Goal: Task Accomplishment & Management: Complete application form

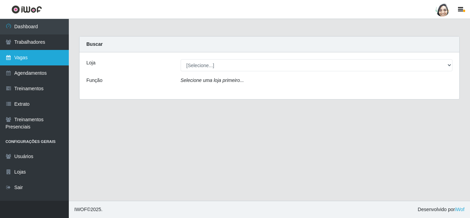
drag, startPoint x: 0, startPoint y: 0, endPoint x: 28, endPoint y: 62, distance: 67.5
click at [28, 62] on link "Vagas" at bounding box center [34, 57] width 69 height 15
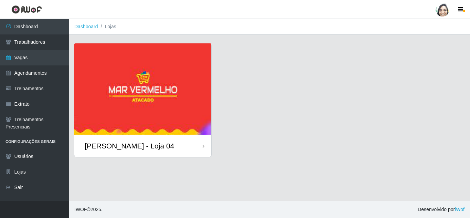
click at [138, 146] on div "[PERSON_NAME] - Loja 04" at bounding box center [129, 145] width 89 height 9
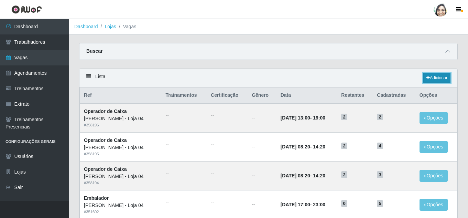
click at [443, 80] on link "Adicionar" at bounding box center [437, 78] width 27 height 10
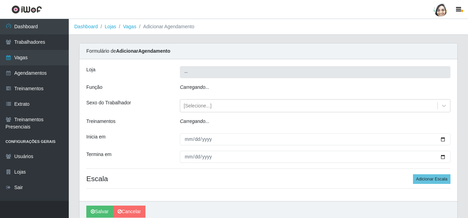
type input "[PERSON_NAME] - Loja 04"
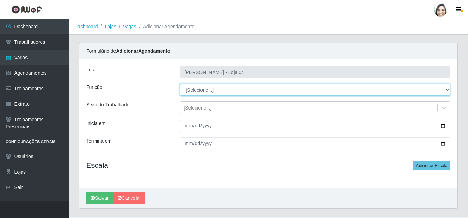
click at [202, 92] on select "[Selecione...] ASG ASG + ASG ++ Auxiliar de Depósito Auxiliar de Depósito + Aux…" at bounding box center [315, 90] width 271 height 12
select select "22"
click at [180, 84] on select "[Selecione...] ASG ASG + ASG ++ Auxiliar de Depósito Auxiliar de Depósito + Aux…" at bounding box center [315, 90] width 271 height 12
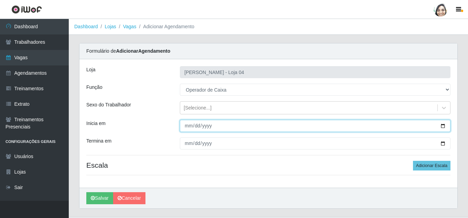
click at [190, 126] on input "Inicia em" at bounding box center [315, 126] width 271 height 12
type input "[DATE]"
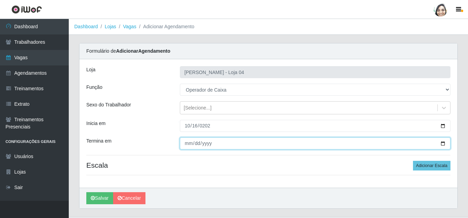
click at [184, 141] on input "Termina em" at bounding box center [315, 143] width 271 height 12
type input "[DATE]"
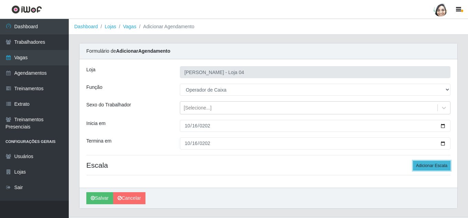
click at [431, 163] on button "Adicionar Escala" at bounding box center [432, 166] width 38 height 10
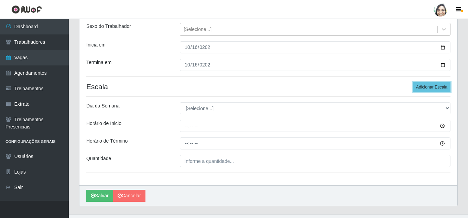
scroll to position [92, 0]
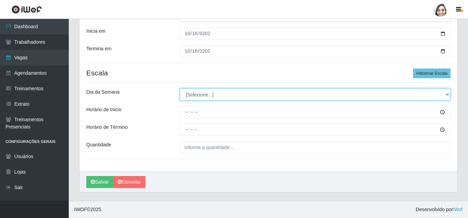
click at [206, 95] on select "[Selecione...] Segunda Terça Quarta Quinta Sexta Sábado Domingo" at bounding box center [315, 94] width 271 height 12
click at [187, 97] on select "[Selecione...] Segunda Terça Quarta Quinta Sexta Sábado Domingo" at bounding box center [315, 94] width 271 height 12
select select "5"
click at [180, 88] on select "[Selecione...] Segunda Terça Quarta Quinta Sexta Sábado Domingo" at bounding box center [315, 94] width 271 height 12
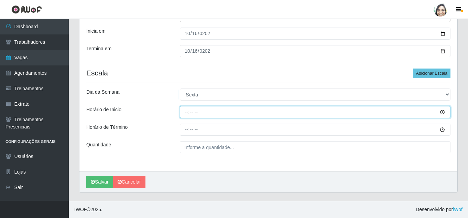
click at [189, 109] on input "Horário de Inicio" at bounding box center [315, 112] width 271 height 12
type input "16:20"
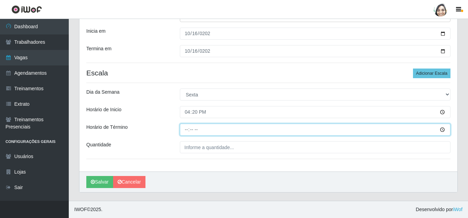
click at [186, 129] on input "Horário de Término" at bounding box center [315, 130] width 271 height 12
type input "22:20"
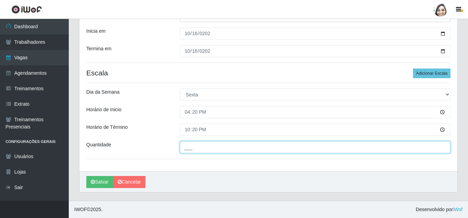
click at [205, 143] on input "___" at bounding box center [315, 147] width 271 height 12
type input "01_"
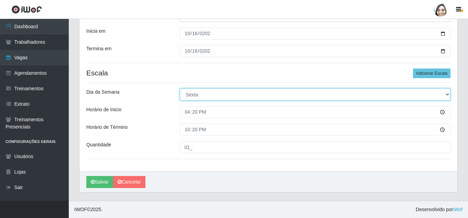
click at [202, 97] on select "[Selecione...] Segunda Terça Quarta Quinta Sexta Sábado Domingo" at bounding box center [315, 94] width 271 height 12
select select "4"
click at [180, 88] on select "[Selecione...] Segunda Terça Quarta Quinta Sexta Sábado Domingo" at bounding box center [315, 94] width 271 height 12
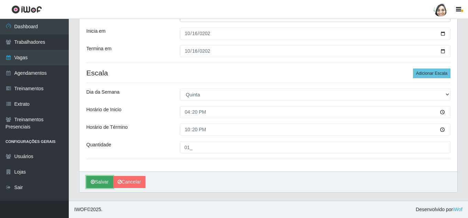
click at [92, 177] on button "Salvar" at bounding box center [99, 182] width 27 height 12
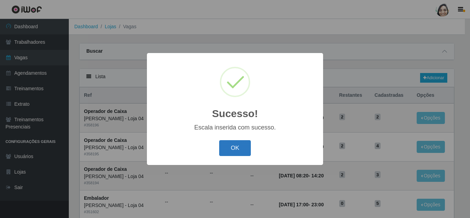
click at [234, 148] on button "OK" at bounding box center [235, 148] width 32 height 16
